Goal: Task Accomplishment & Management: Manage account settings

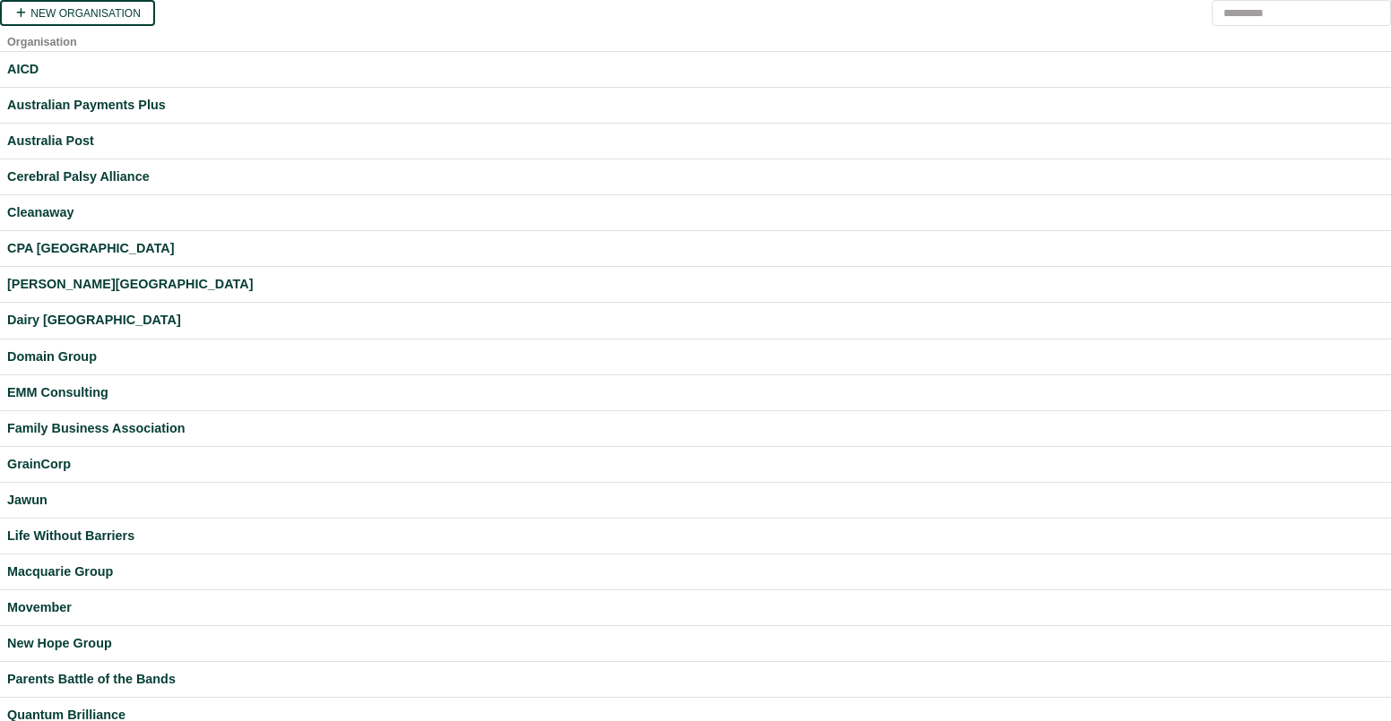
scroll to position [457, 0]
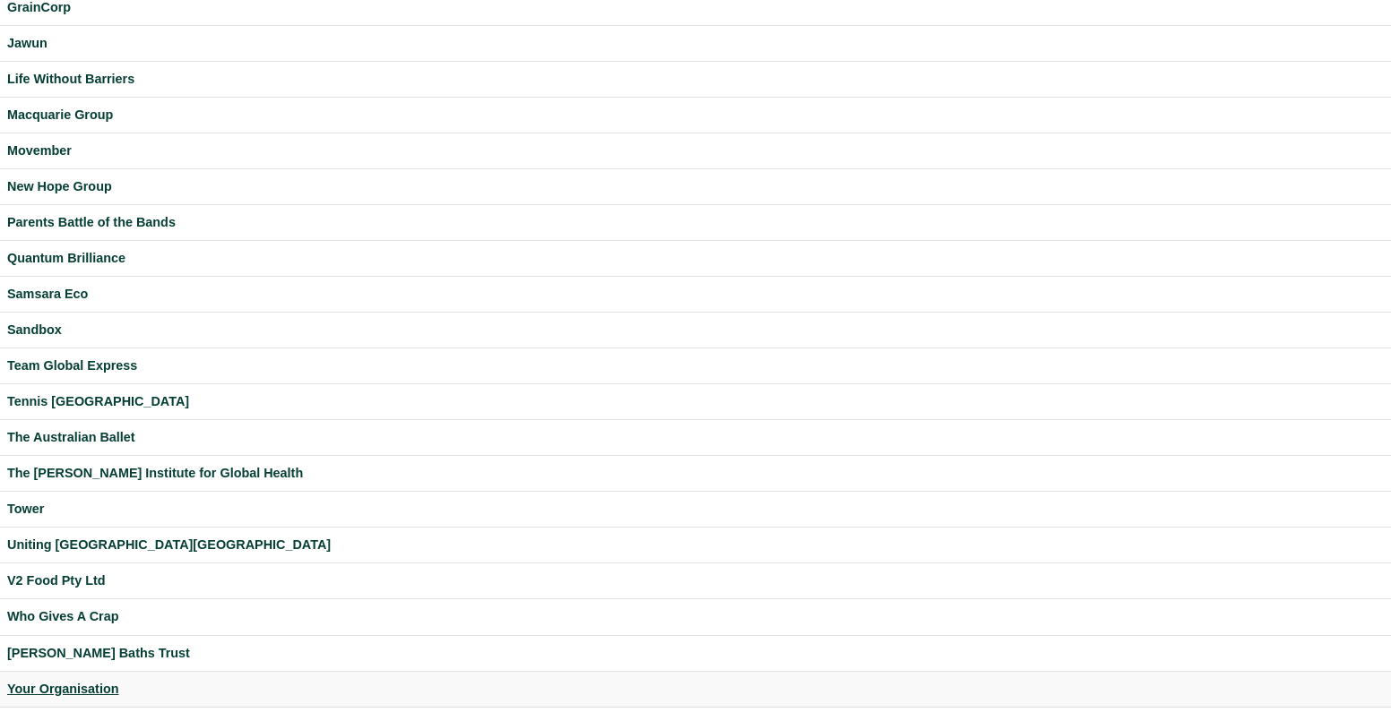
click at [83, 690] on div "Your Organisation" at bounding box center [695, 689] width 1376 height 21
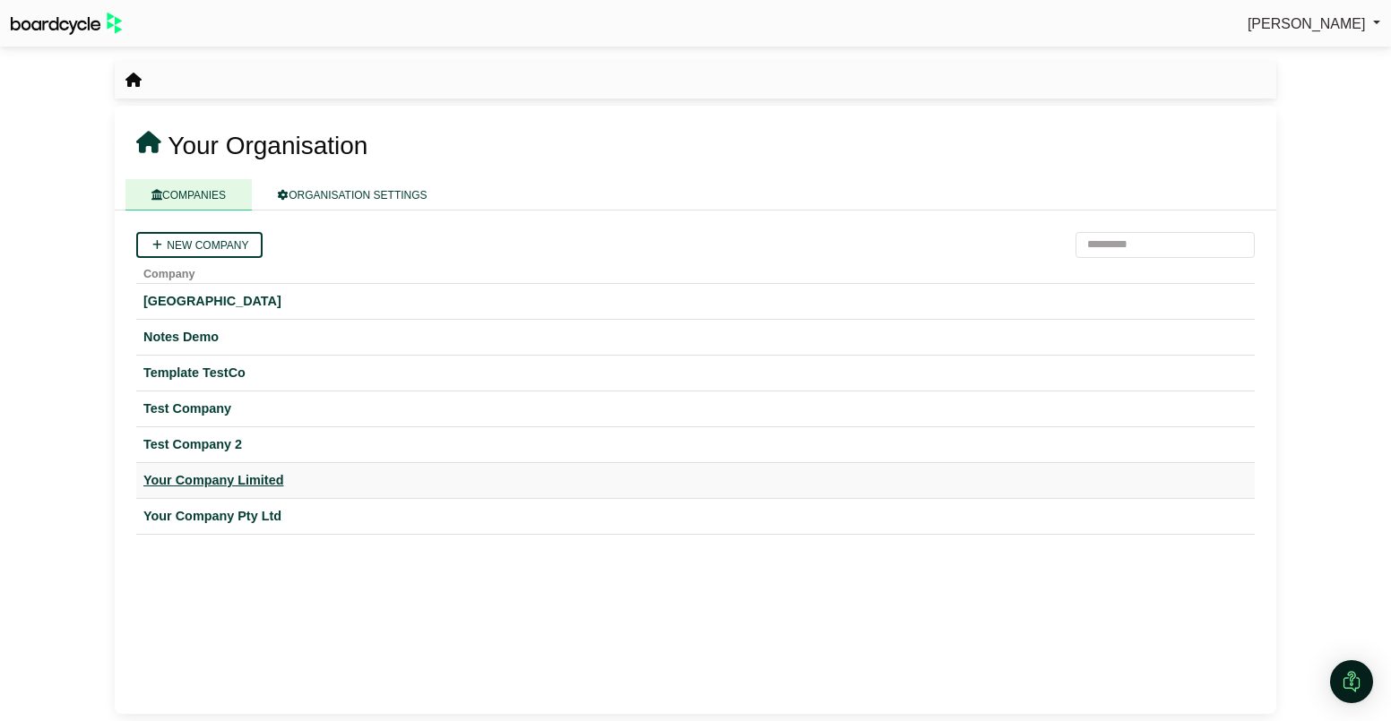
click at [245, 479] on div "Your Company Limited" at bounding box center [695, 480] width 1104 height 21
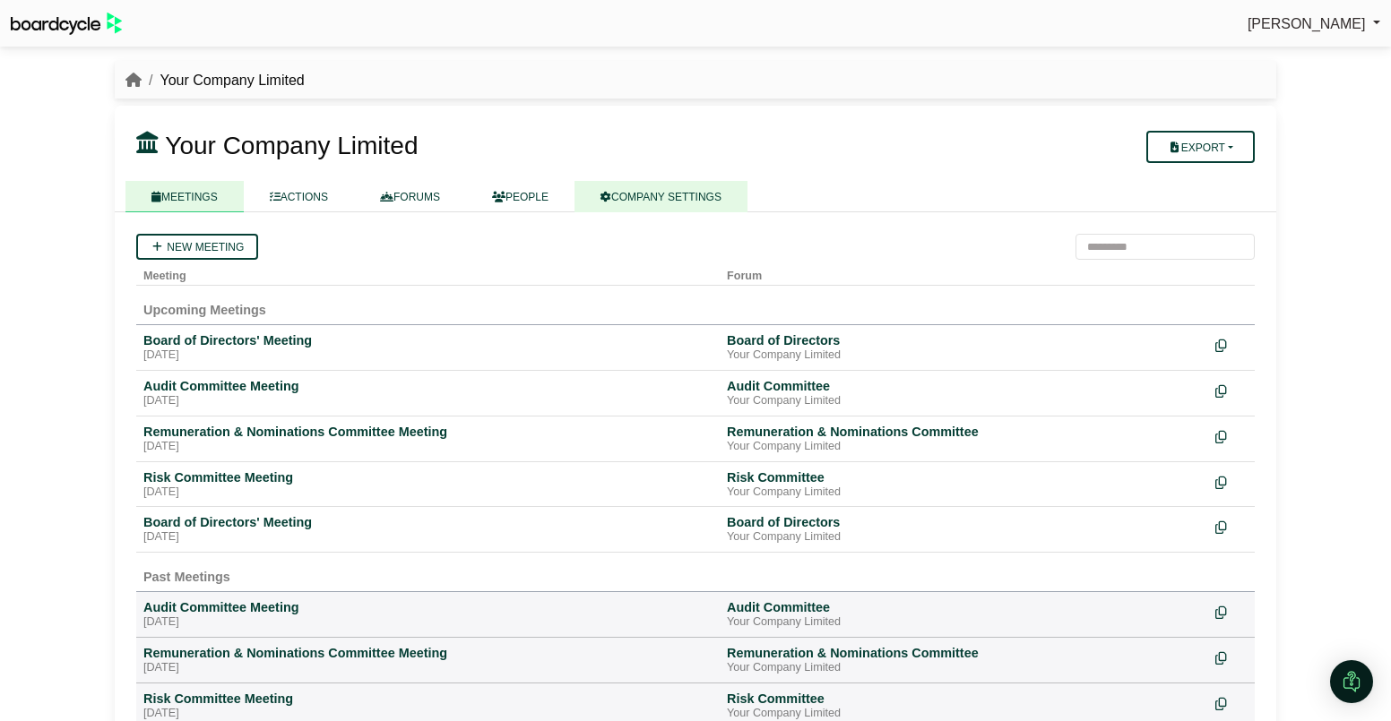
click at [733, 205] on link "COMPANY SETTINGS" at bounding box center [660, 196] width 173 height 31
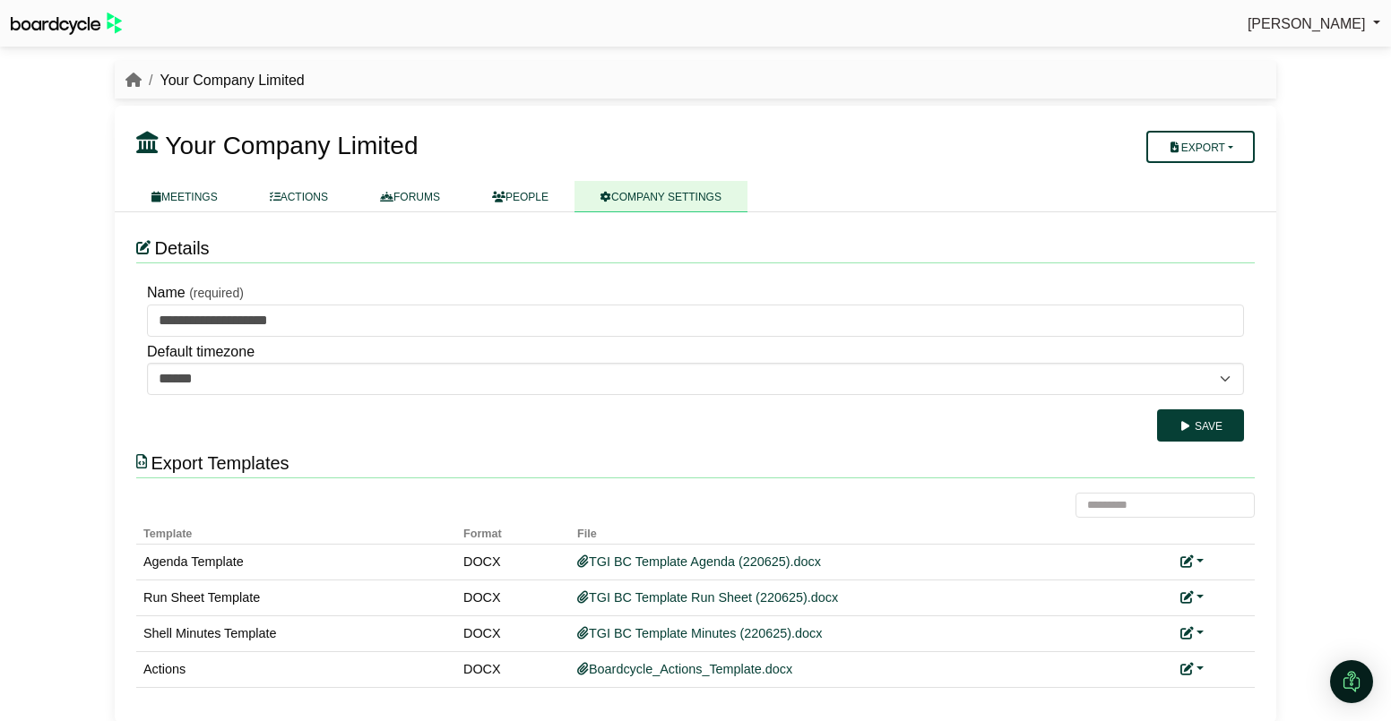
scroll to position [10, 0]
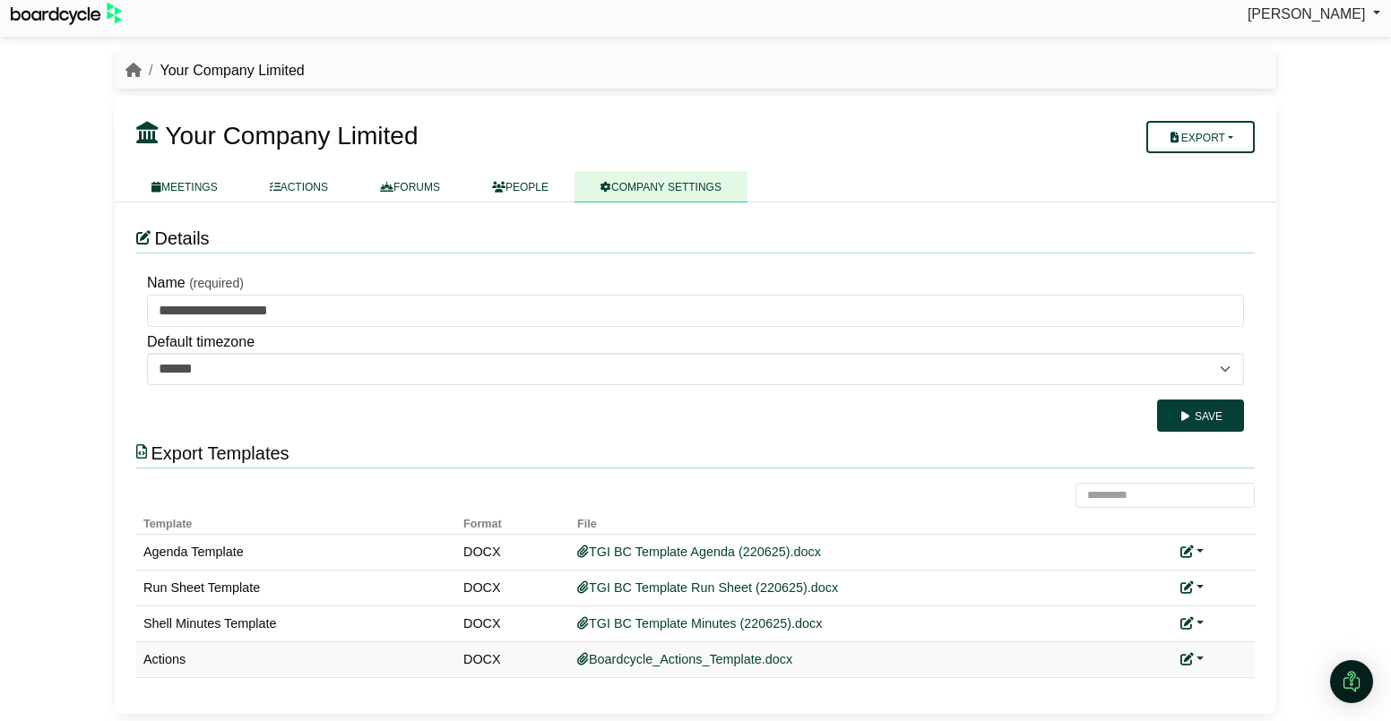
click at [1200, 657] on link at bounding box center [1191, 659] width 23 height 14
click at [1229, 693] on link "Add custom template" at bounding box center [1259, 686] width 159 height 34
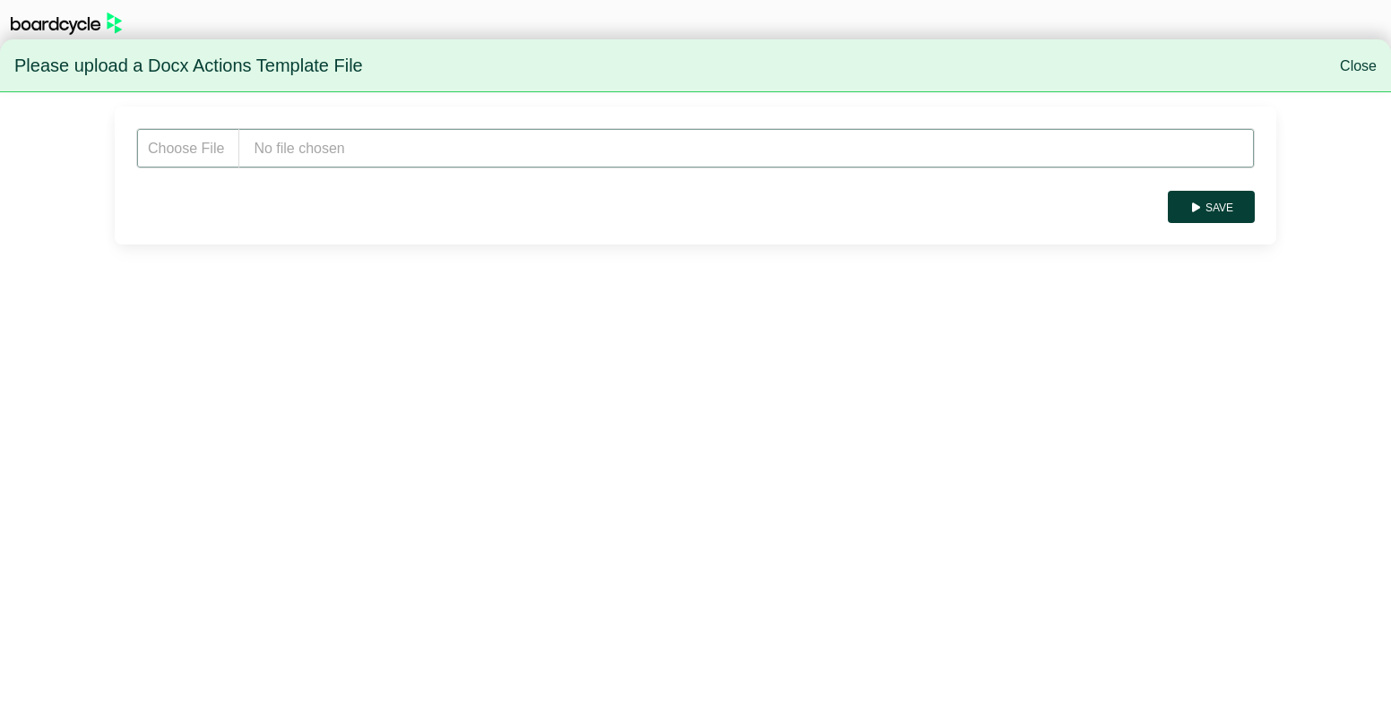
click at [307, 146] on input "file" at bounding box center [695, 148] width 1118 height 40
type input "**********"
click at [1238, 209] on button "Save" at bounding box center [1211, 207] width 87 height 32
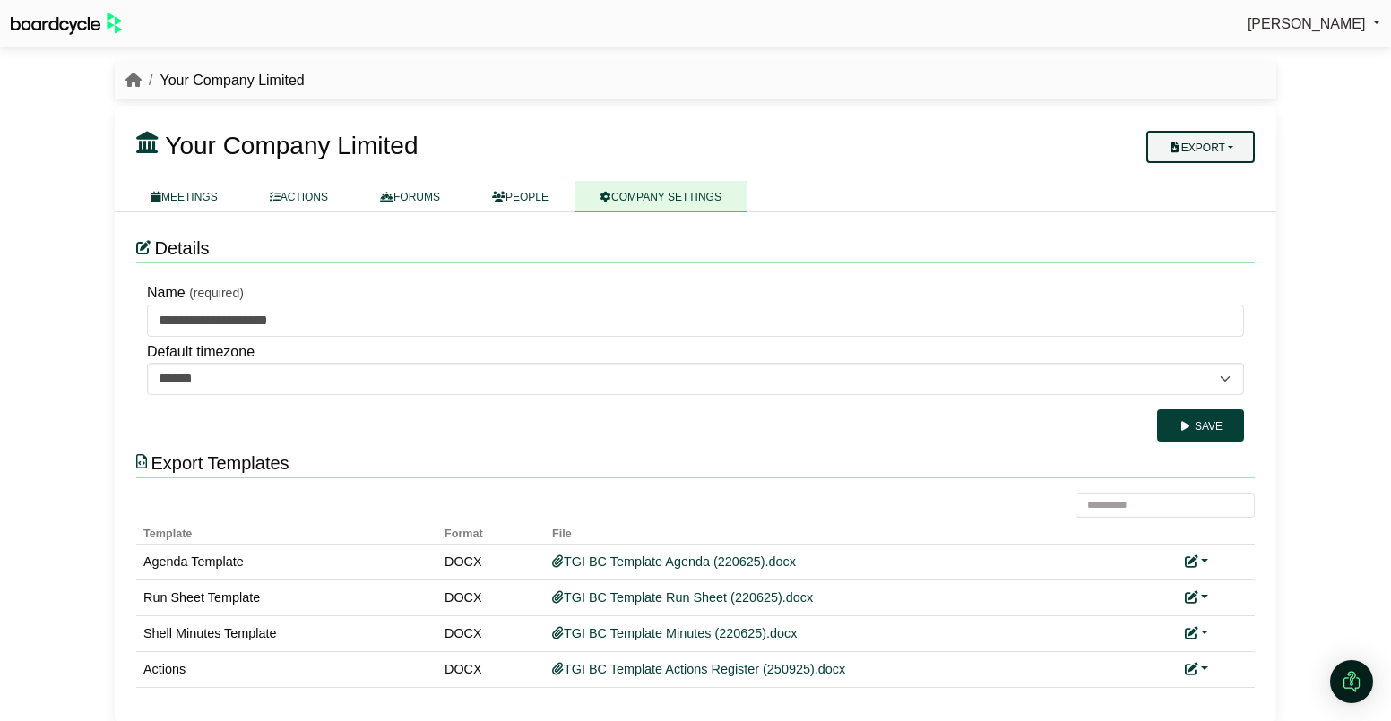
click at [1217, 144] on button "Export" at bounding box center [1200, 147] width 108 height 32
click at [1217, 177] on link "Company Actions" at bounding box center [1211, 178] width 143 height 27
click at [310, 203] on link "ACTIONS" at bounding box center [299, 195] width 110 height 31
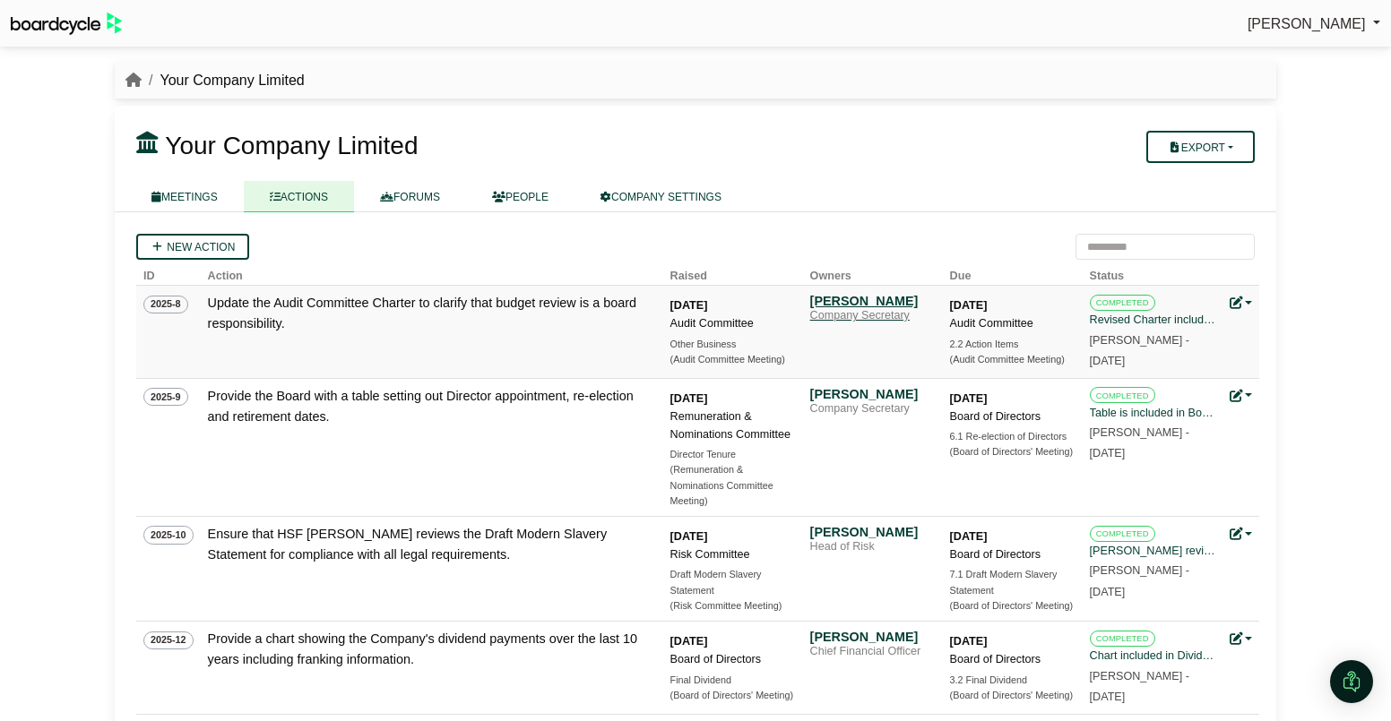
click at [850, 316] on div "Company Secretary" at bounding box center [872, 316] width 125 height 14
click at [212, 202] on link "MEETINGS" at bounding box center [184, 196] width 118 height 31
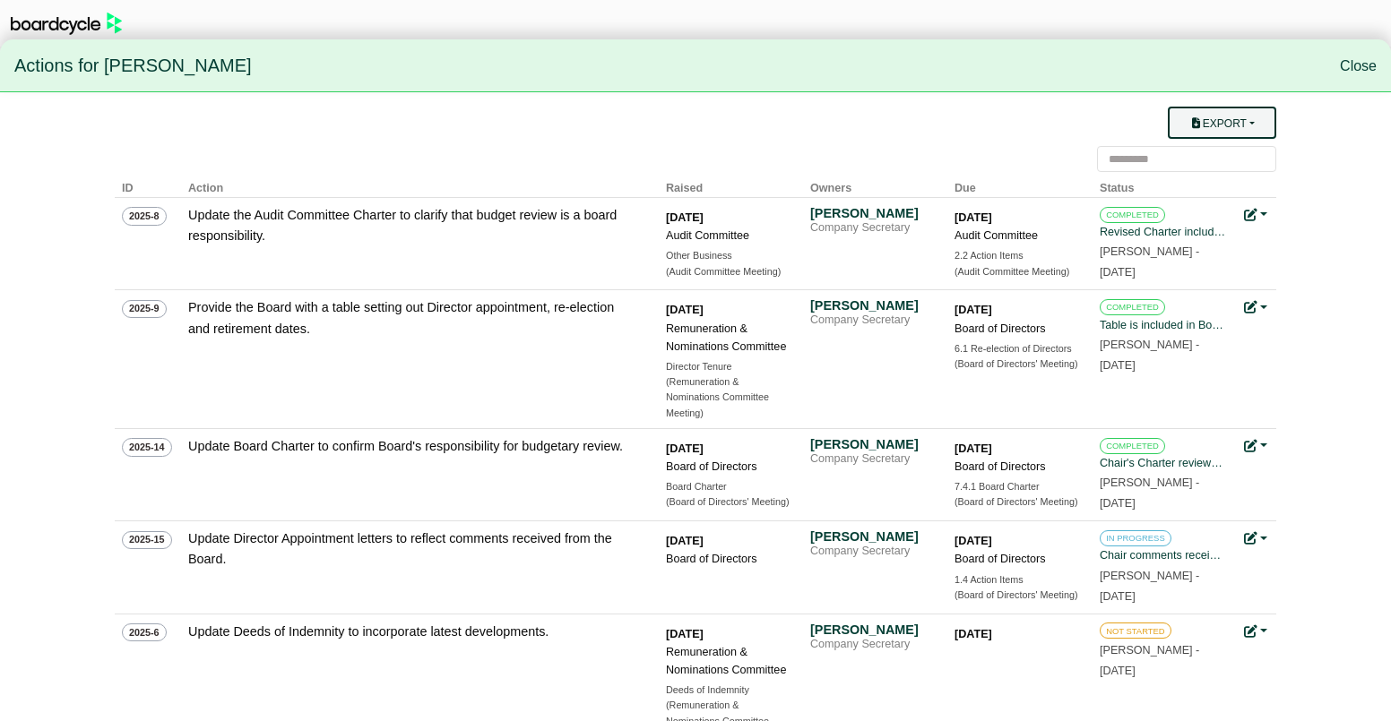
click at [1256, 113] on button "Export" at bounding box center [1222, 123] width 108 height 32
click at [1253, 144] on link "Owner Actions" at bounding box center [1232, 158] width 143 height 34
click at [108, 26] on img at bounding box center [66, 24] width 111 height 22
click at [1360, 64] on link "Close" at bounding box center [1358, 65] width 37 height 15
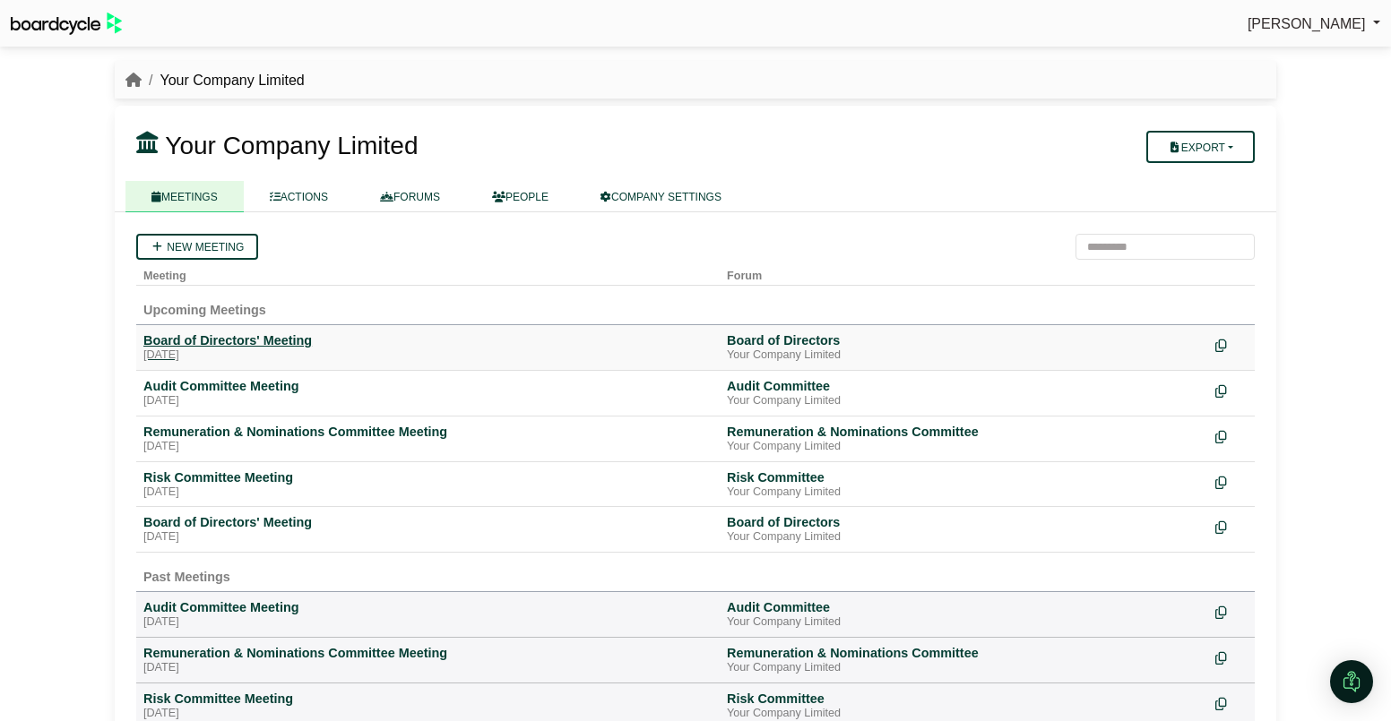
click at [239, 341] on div "Board of Directors' Meeting" at bounding box center [427, 340] width 569 height 16
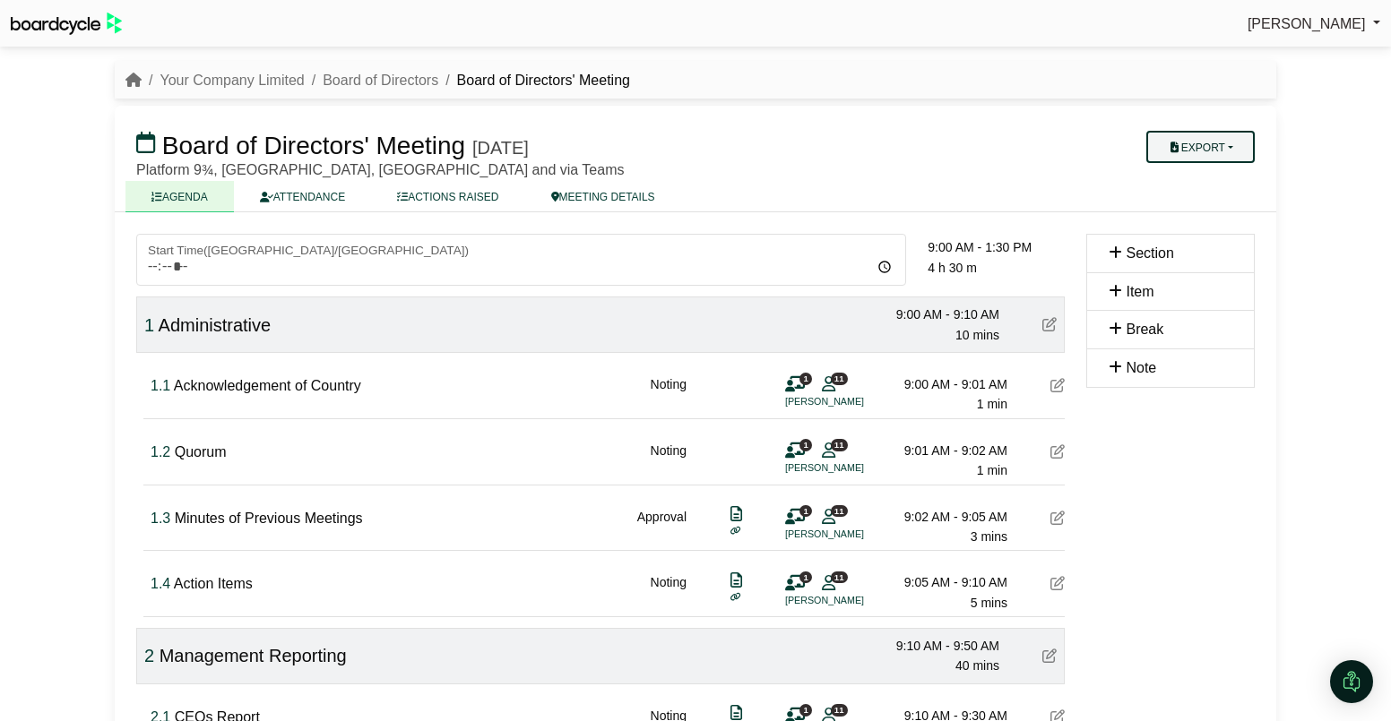
click at [1219, 145] on button "Export" at bounding box center [1200, 147] width 108 height 32
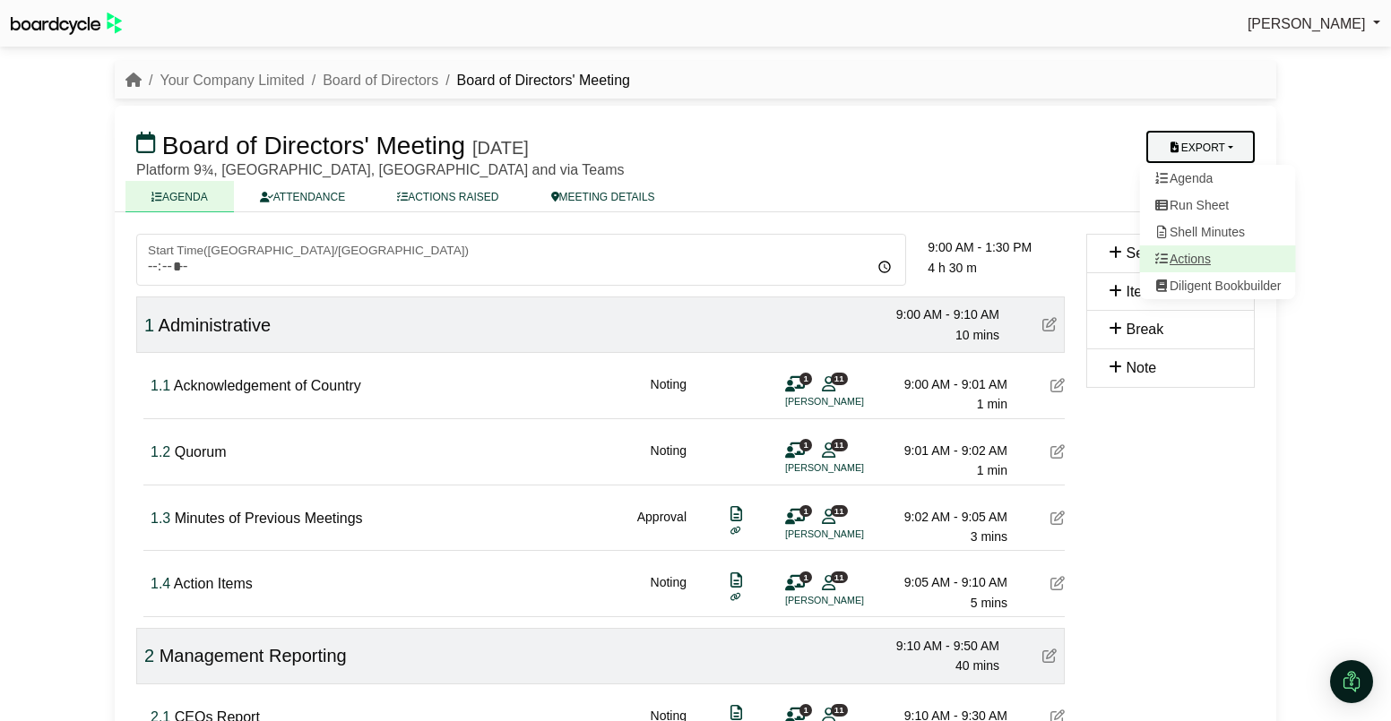
click at [1211, 256] on link "Actions" at bounding box center [1218, 259] width 156 height 27
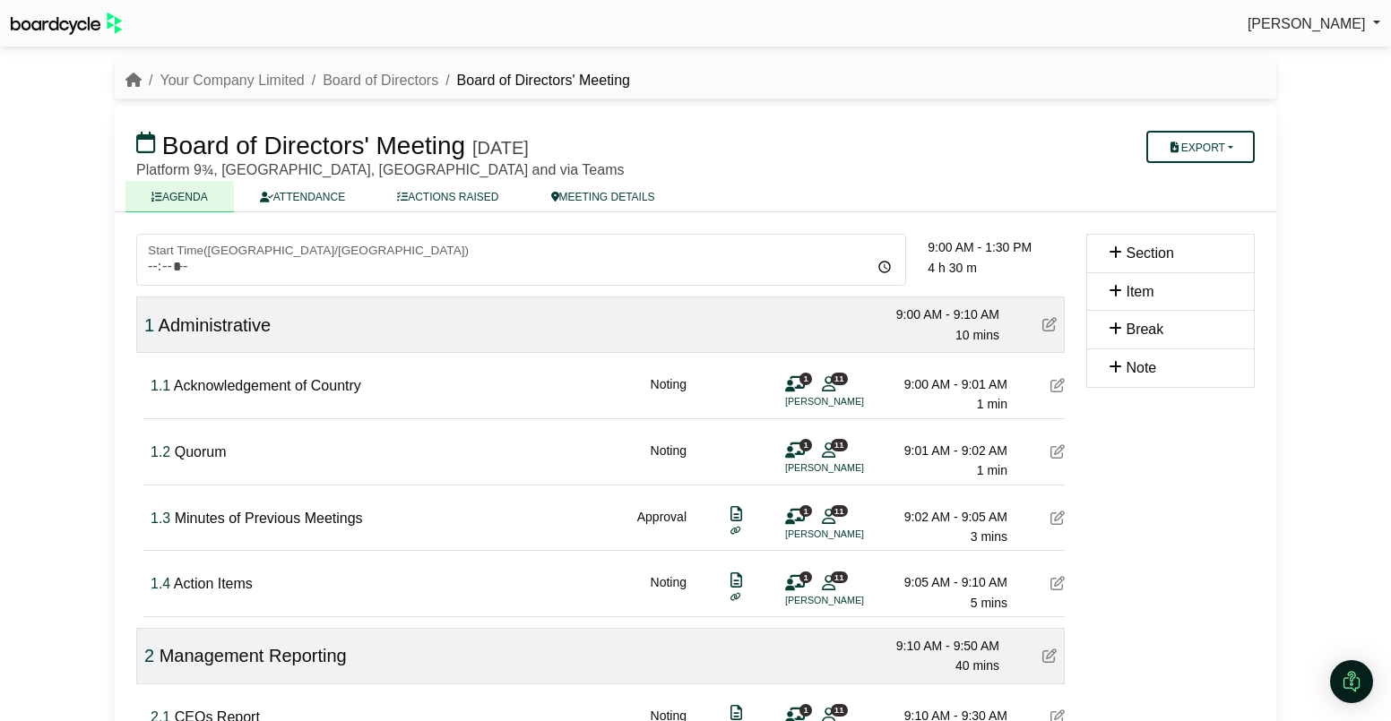
scroll to position [2, 0]
click at [218, 68] on li "Your Company Limited" at bounding box center [223, 78] width 163 height 23
click at [212, 80] on link "Your Company Limited" at bounding box center [232, 78] width 144 height 15
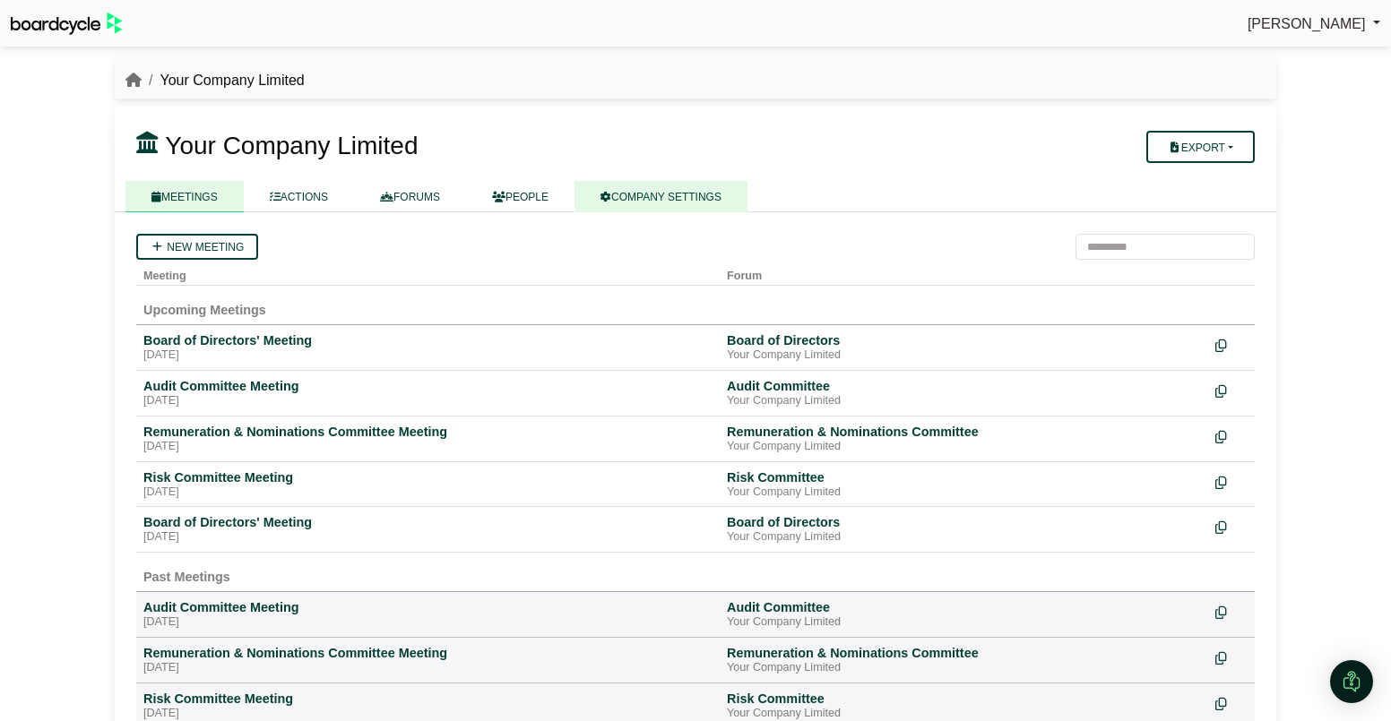
click at [681, 200] on link "COMPANY SETTINGS" at bounding box center [660, 196] width 173 height 31
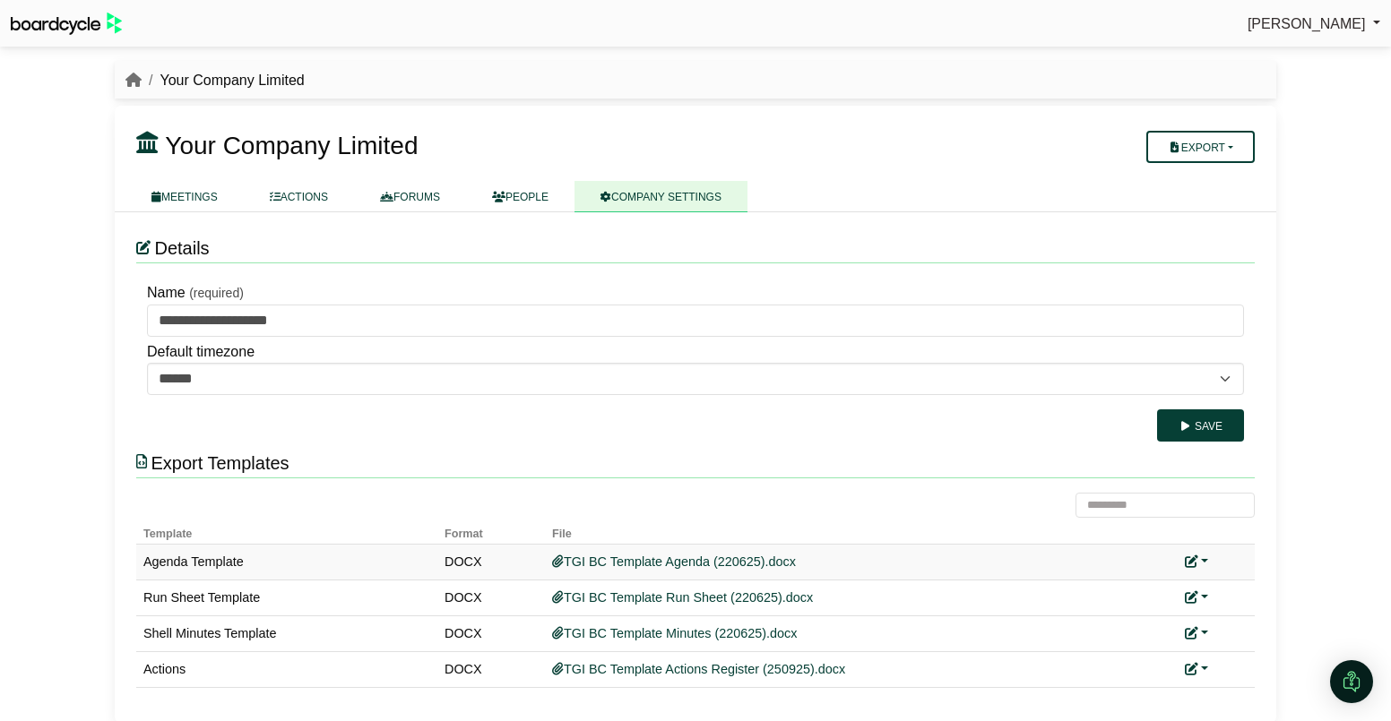
click at [1205, 564] on link at bounding box center [1196, 562] width 23 height 14
click at [1228, 618] on button "Remove custom template" at bounding box center [1276, 623] width 183 height 34
click at [1204, 597] on link at bounding box center [1196, 598] width 23 height 14
click at [1256, 655] on button "Remove custom template" at bounding box center [1276, 659] width 183 height 34
click at [1204, 631] on link at bounding box center [1196, 633] width 23 height 14
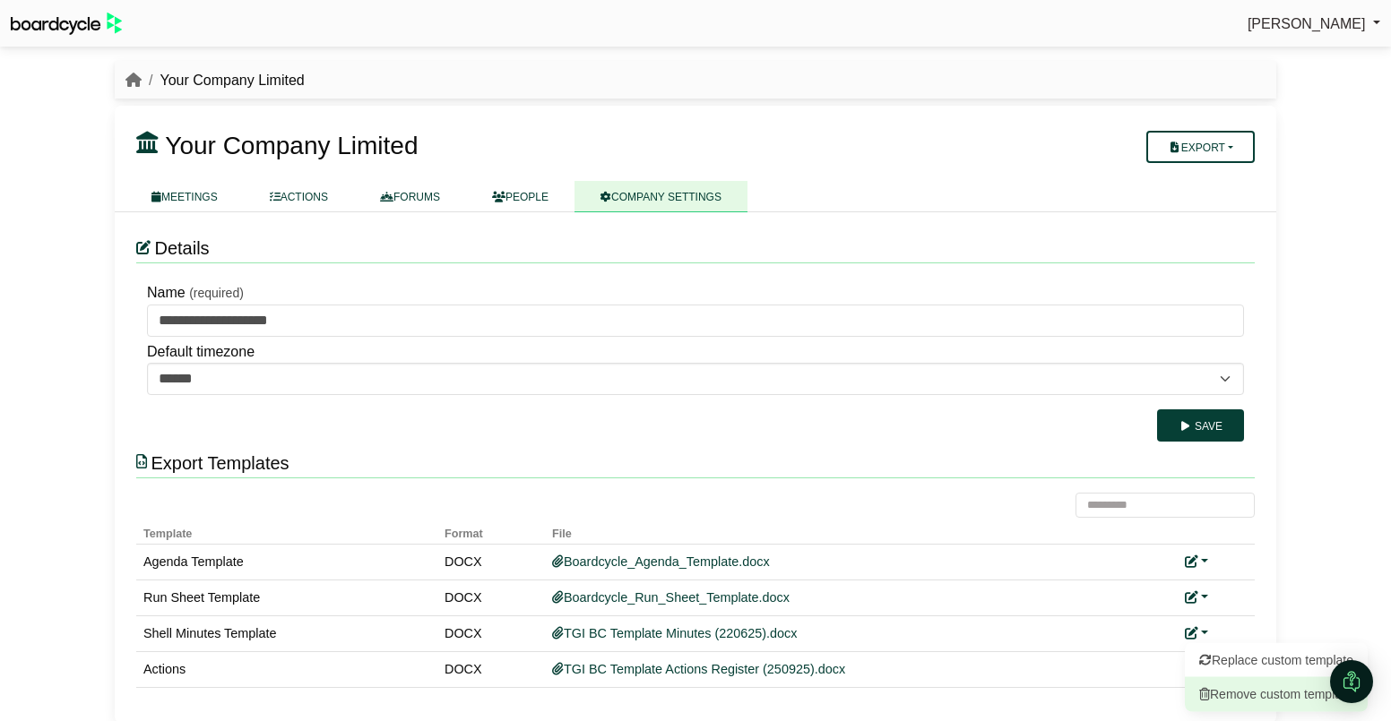
click at [1239, 698] on button "Remove custom template" at bounding box center [1276, 694] width 183 height 34
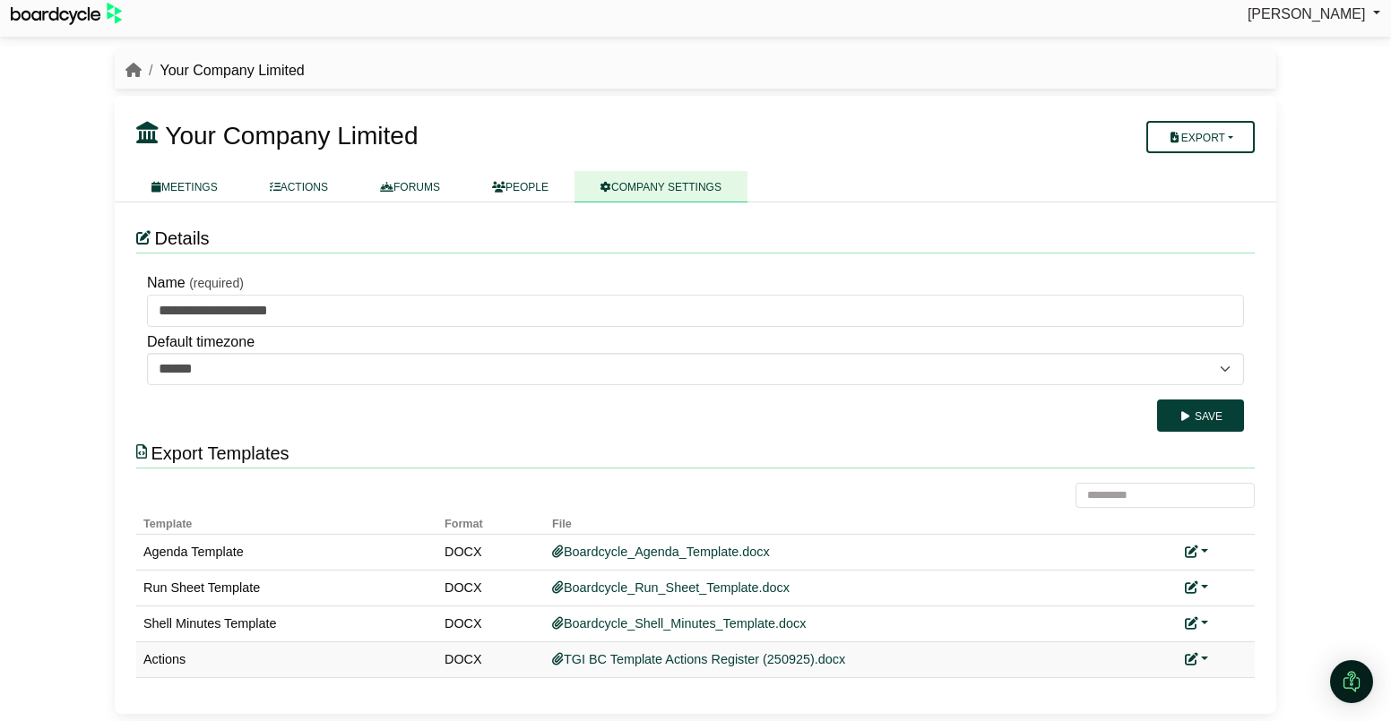
click at [1207, 656] on link at bounding box center [1196, 659] width 23 height 14
click at [1237, 608] on link "Replace custom template" at bounding box center [1276, 599] width 183 height 34
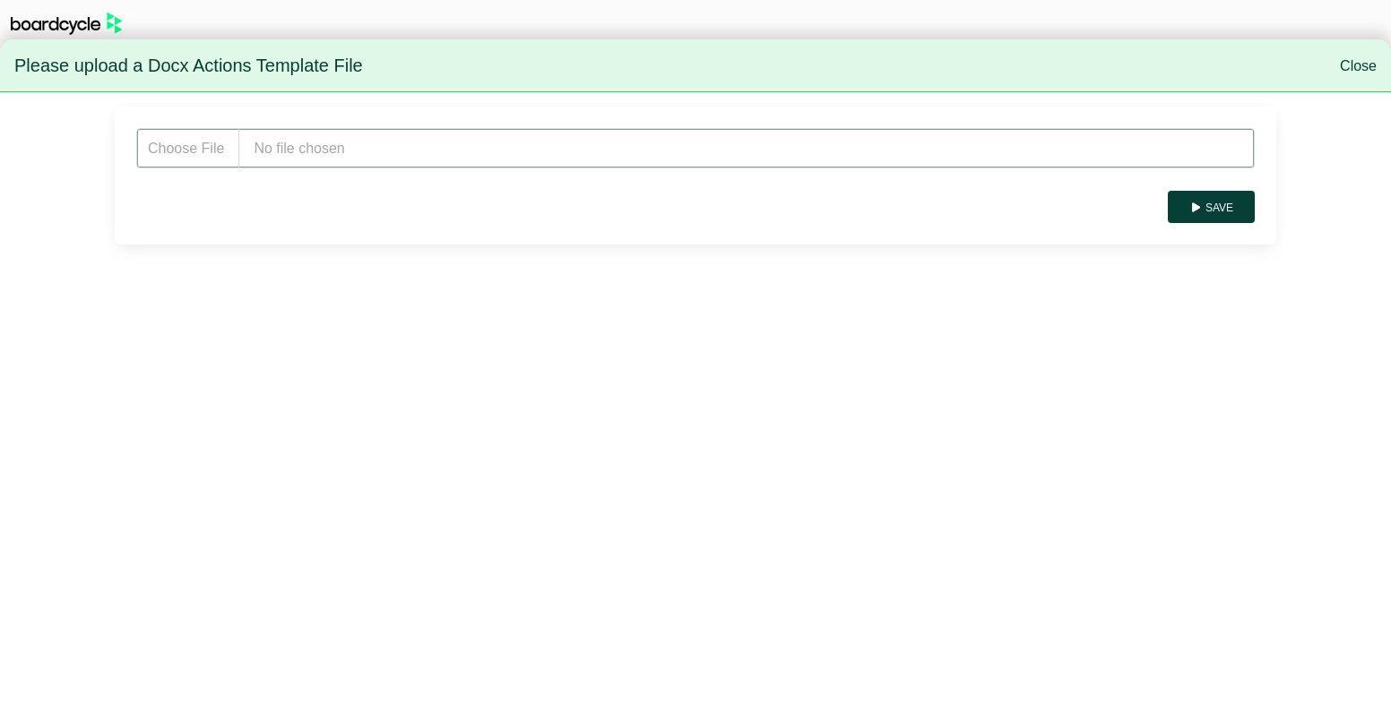
click at [268, 147] on input "file" at bounding box center [695, 148] width 1118 height 40
type input "**********"
click at [1221, 206] on button "Save" at bounding box center [1211, 207] width 87 height 32
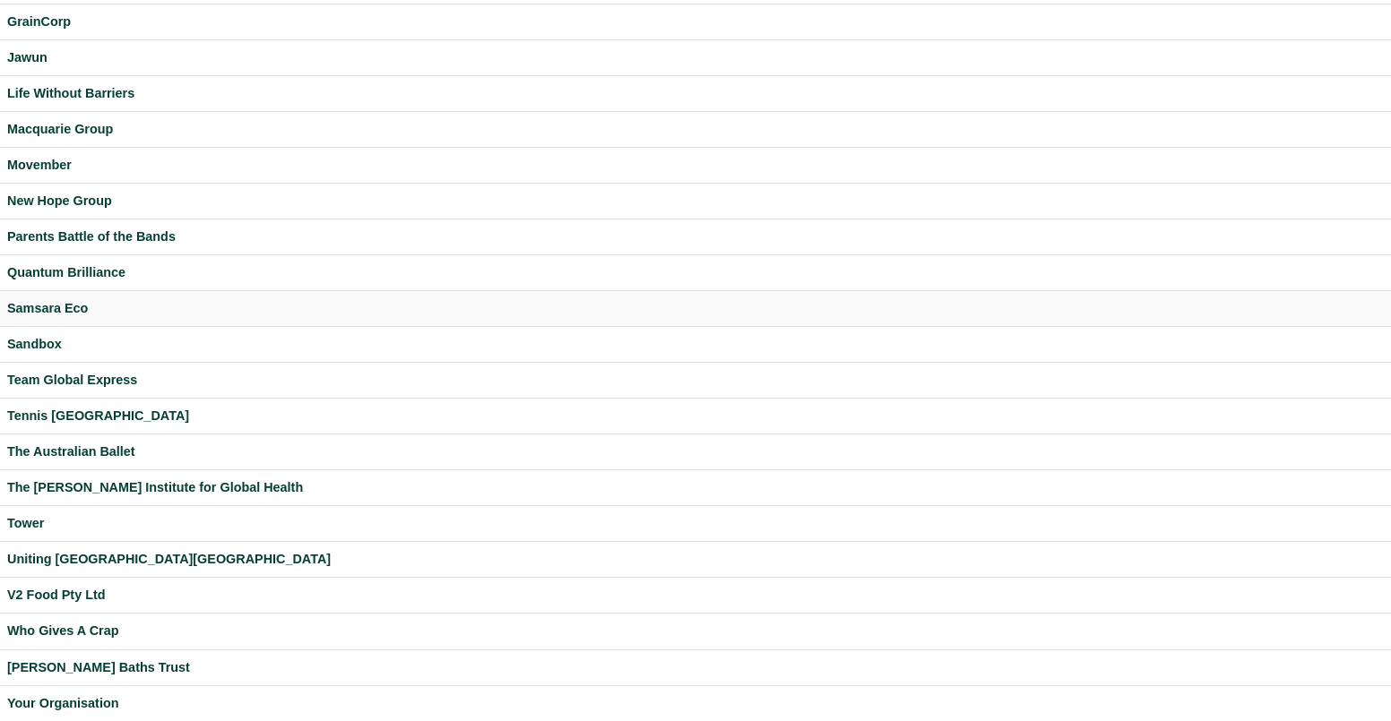
scroll to position [457, 0]
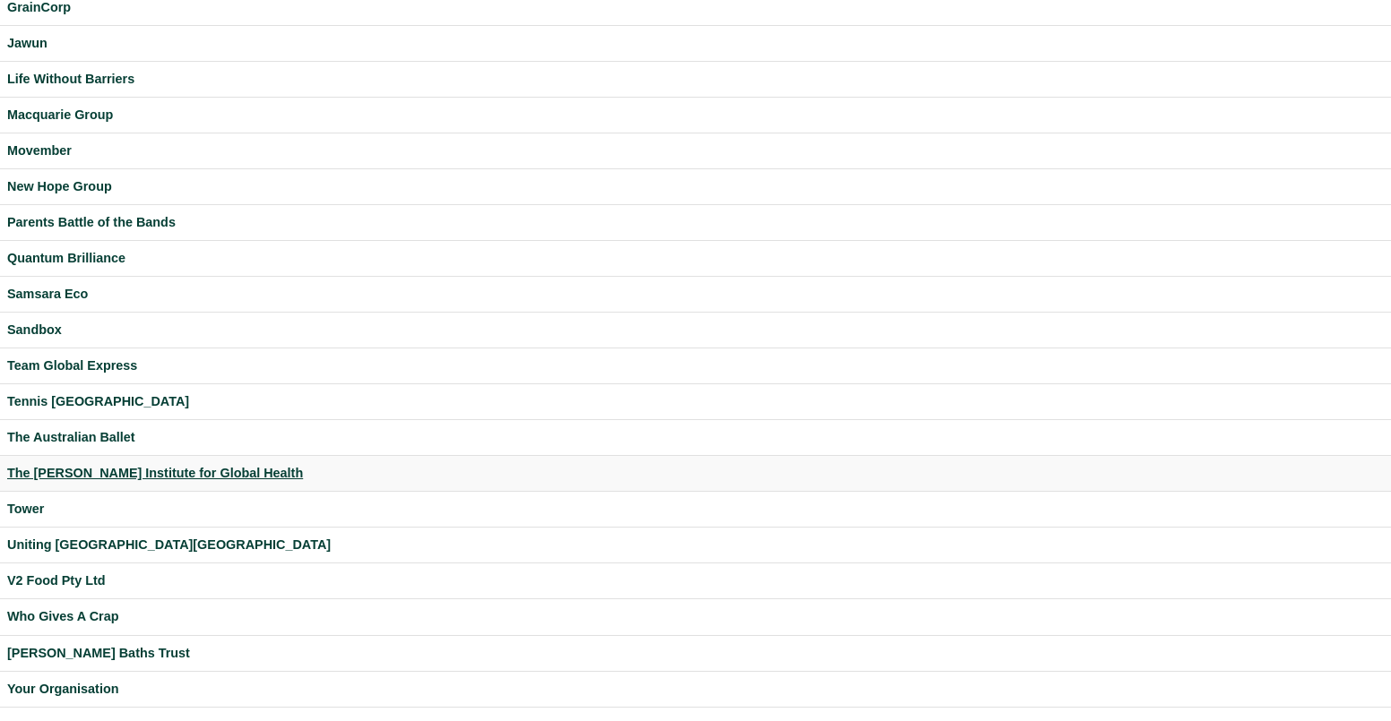
click at [100, 479] on div "The [PERSON_NAME] Institute for Global Health" at bounding box center [695, 473] width 1376 height 21
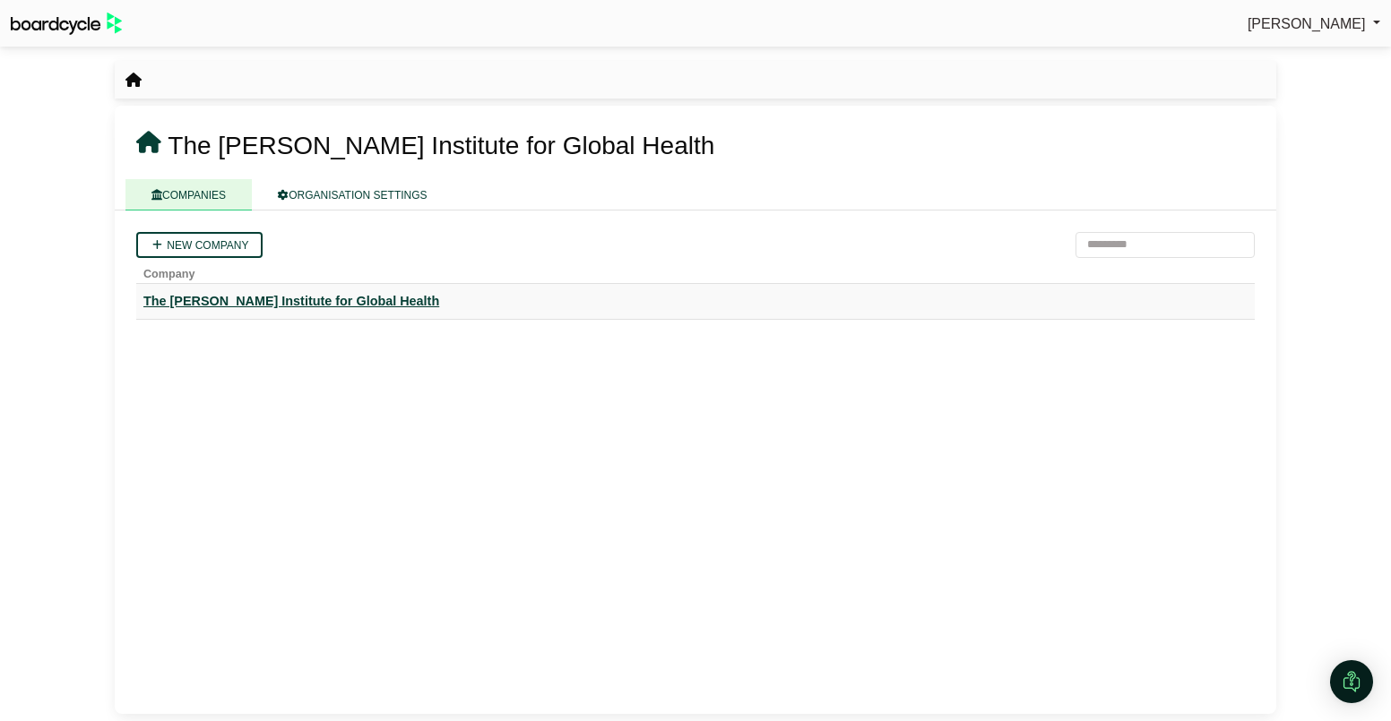
drag, startPoint x: 305, startPoint y: 296, endPoint x: 317, endPoint y: 294, distance: 12.7
click at [304, 296] on div "The [PERSON_NAME] Institute for Global Health" at bounding box center [695, 301] width 1104 height 21
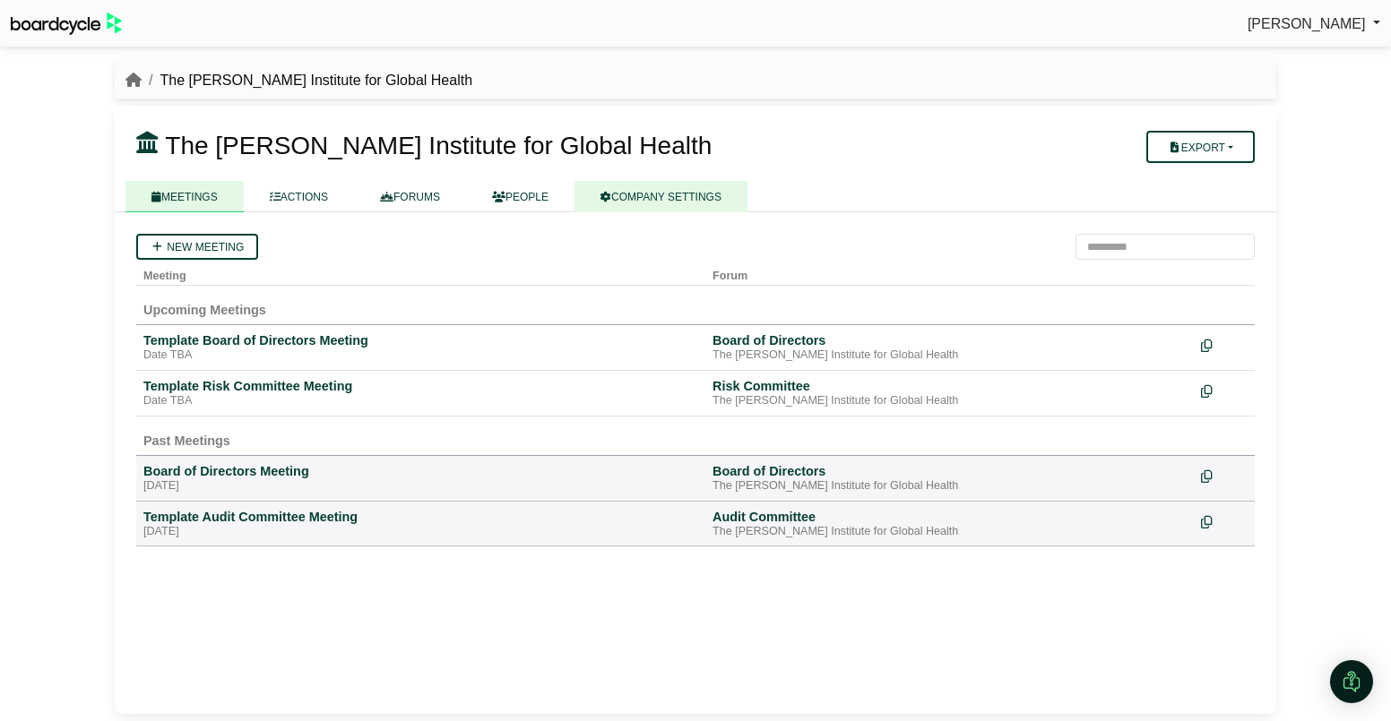
click at [641, 197] on link "COMPANY SETTINGS" at bounding box center [660, 196] width 173 height 31
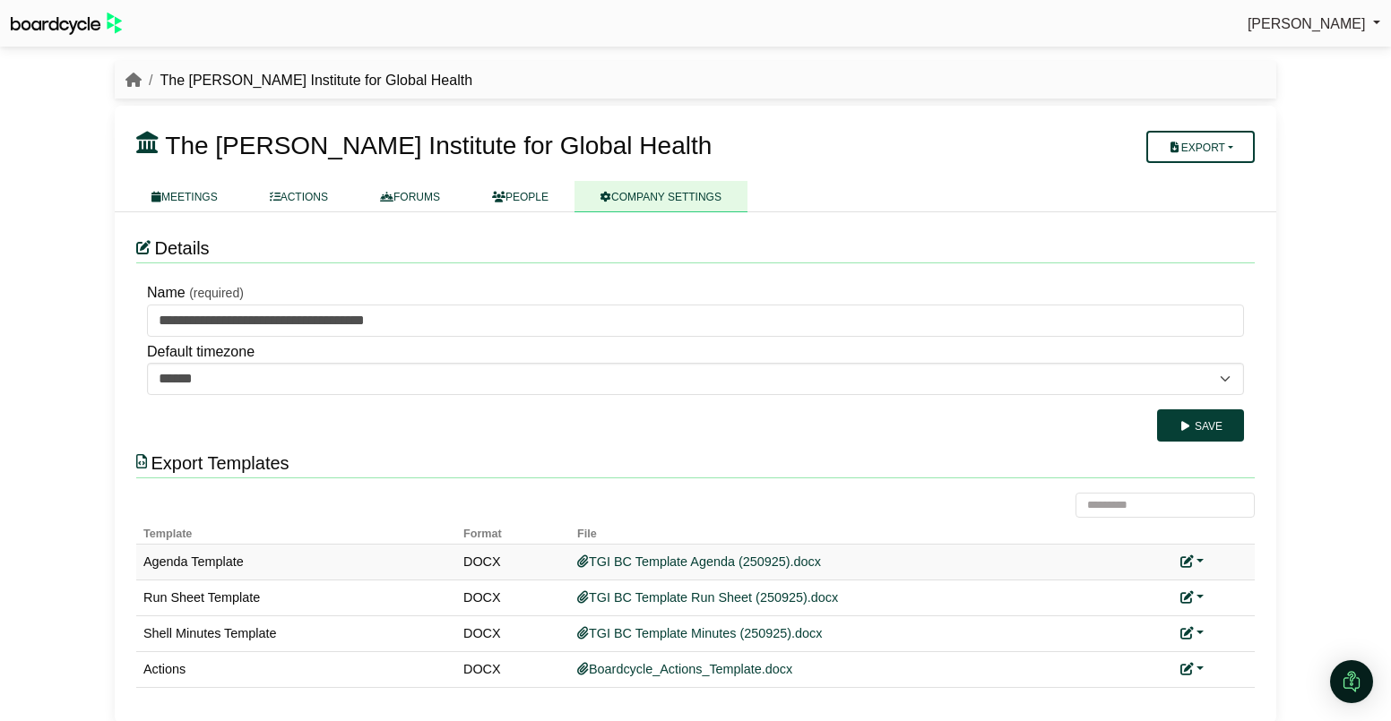
scroll to position [10, 0]
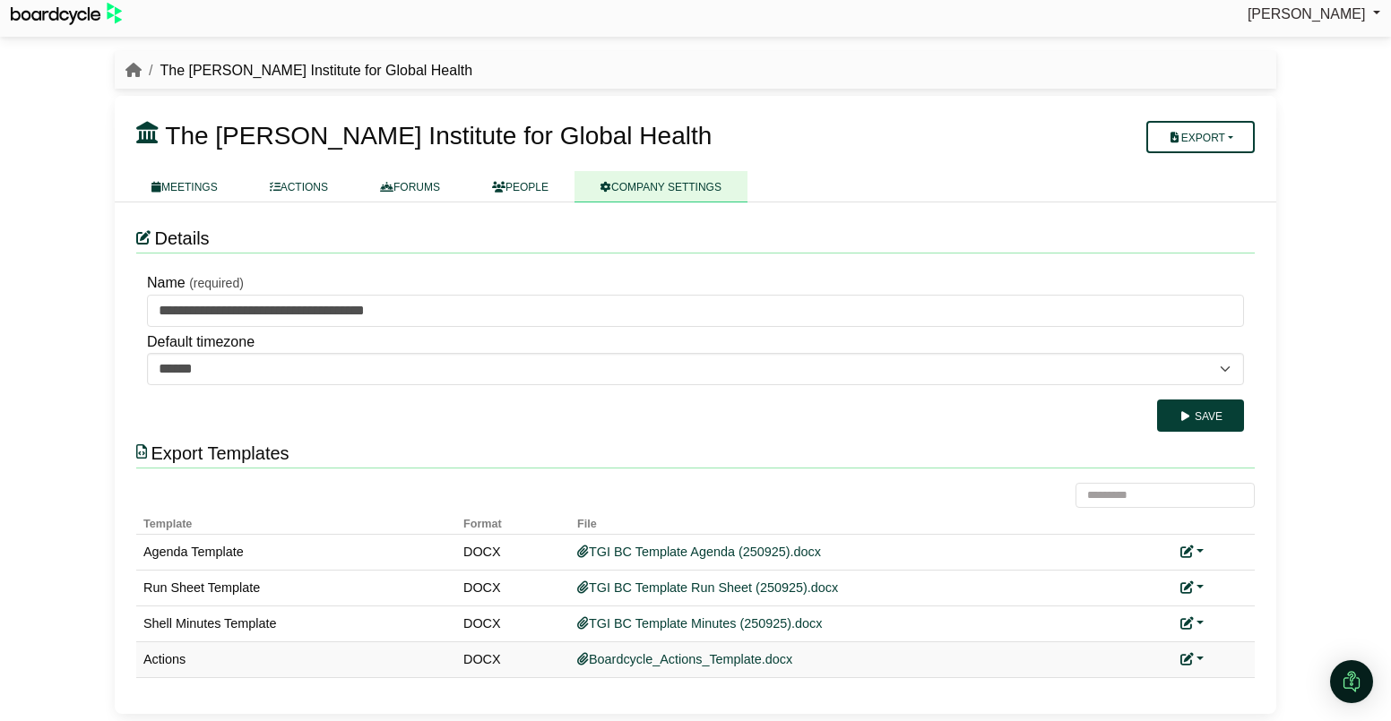
click at [1201, 658] on link at bounding box center [1191, 659] width 23 height 14
click at [1230, 684] on link "Add custom template" at bounding box center [1259, 686] width 159 height 34
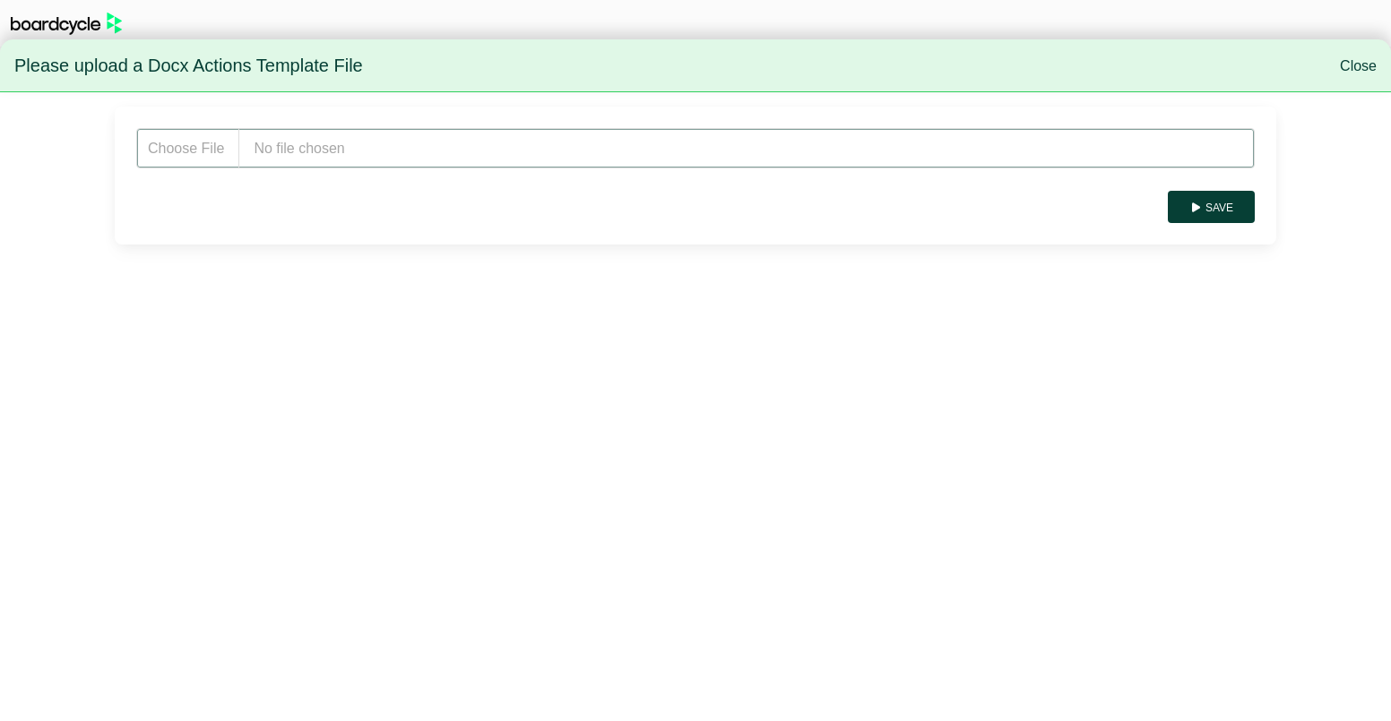
click at [403, 150] on input "file" at bounding box center [695, 148] width 1118 height 40
type input "**********"
click at [1226, 216] on button "Save" at bounding box center [1211, 207] width 87 height 32
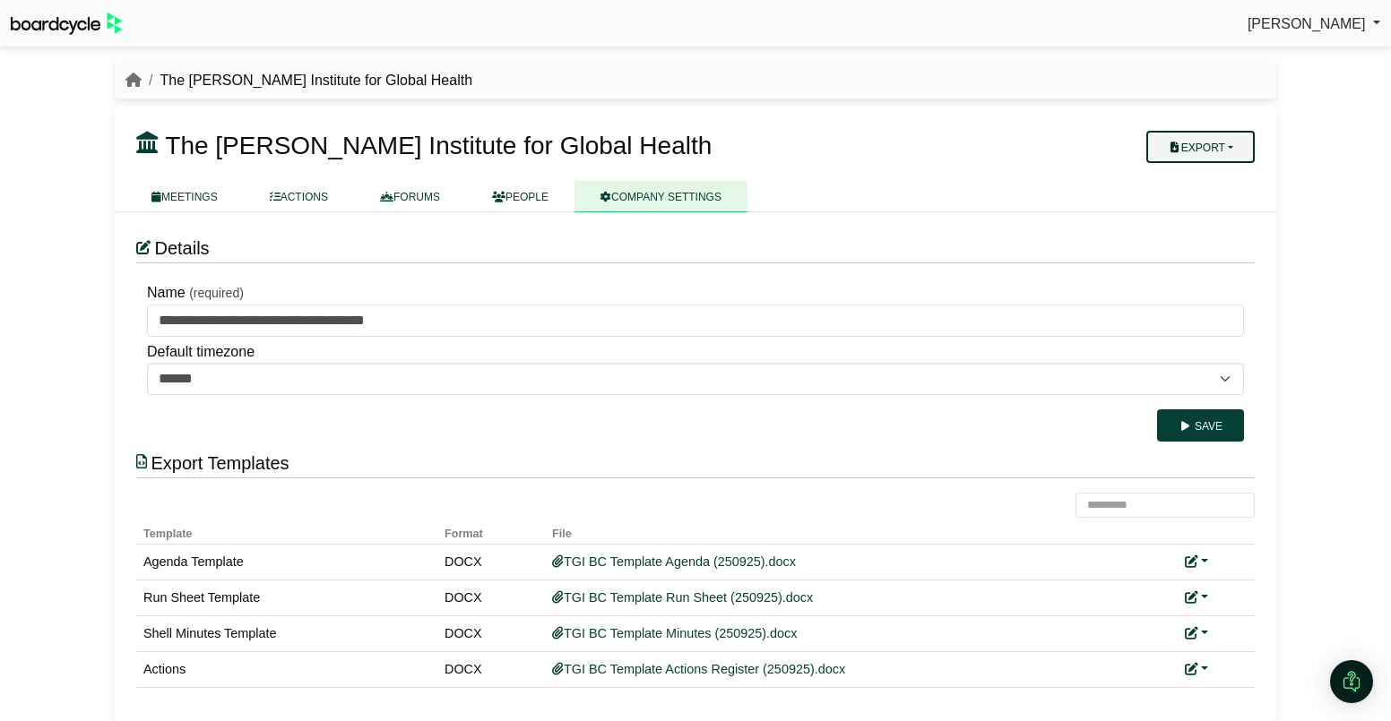
click at [1231, 151] on button "Export" at bounding box center [1200, 147] width 108 height 32
click at [1224, 174] on link "Company Actions" at bounding box center [1211, 178] width 143 height 27
click at [82, 262] on div "[PERSON_NAME] Sign Out The [PERSON_NAME] Institute for Global Health The [PERSO…" at bounding box center [695, 360] width 1391 height 721
